Goal: Go to known website: Access a specific website the user already knows

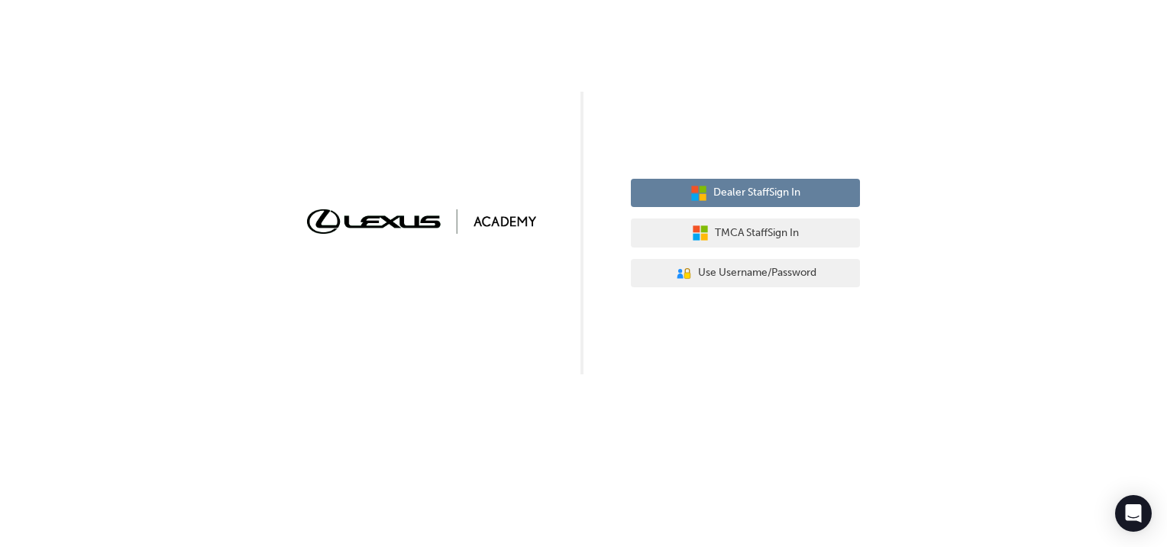
click at [800, 205] on button "Dealer Staff Sign In" at bounding box center [745, 193] width 229 height 29
